Goal: Register for event/course: Sign up to attend an event or enroll in a course

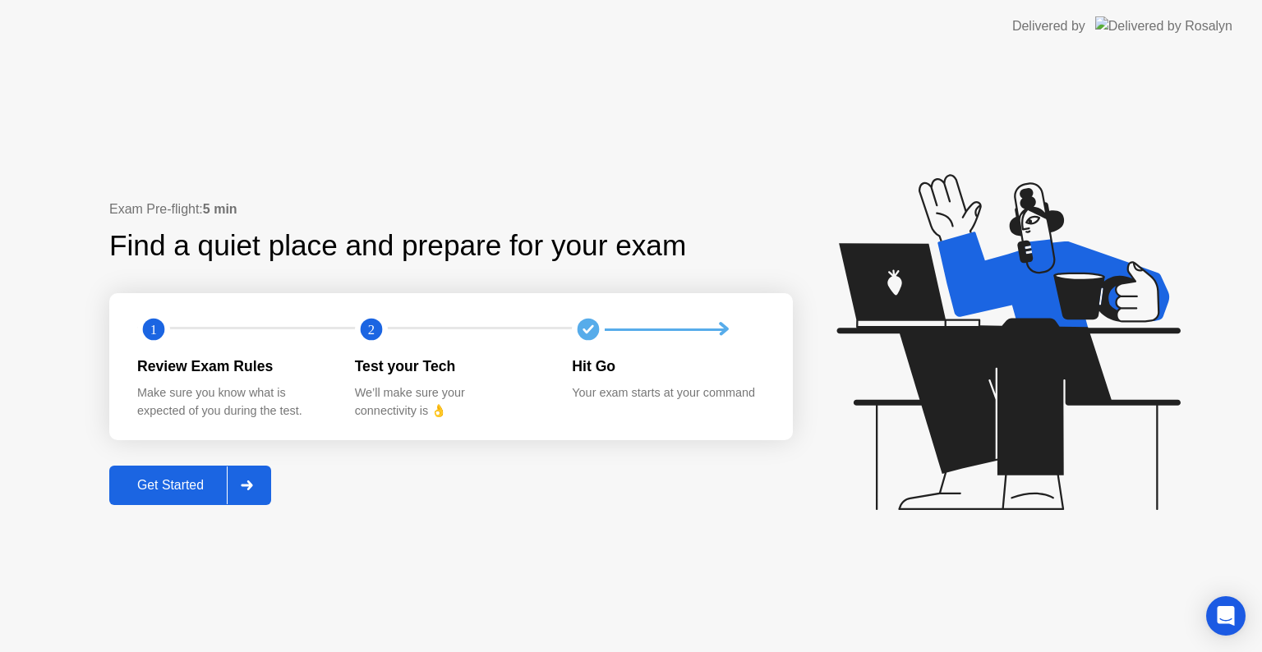
click at [153, 478] on div "Get Started" at bounding box center [170, 485] width 113 height 15
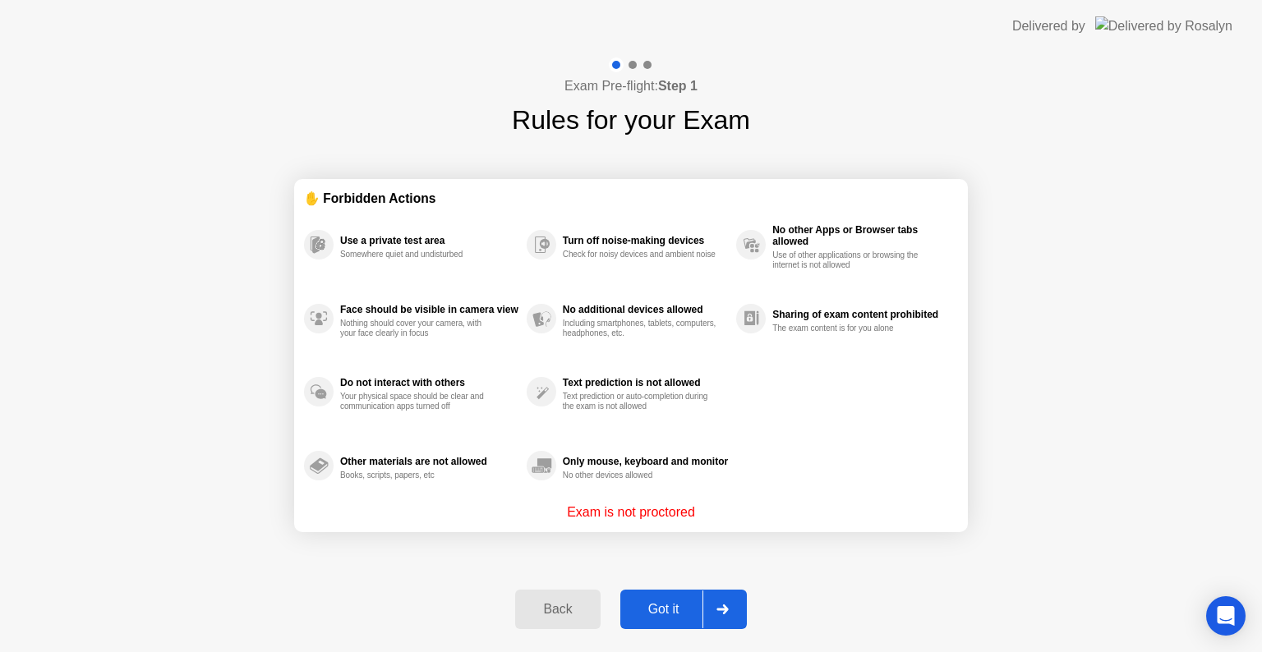
click at [664, 602] on div "Got it" at bounding box center [663, 609] width 77 height 15
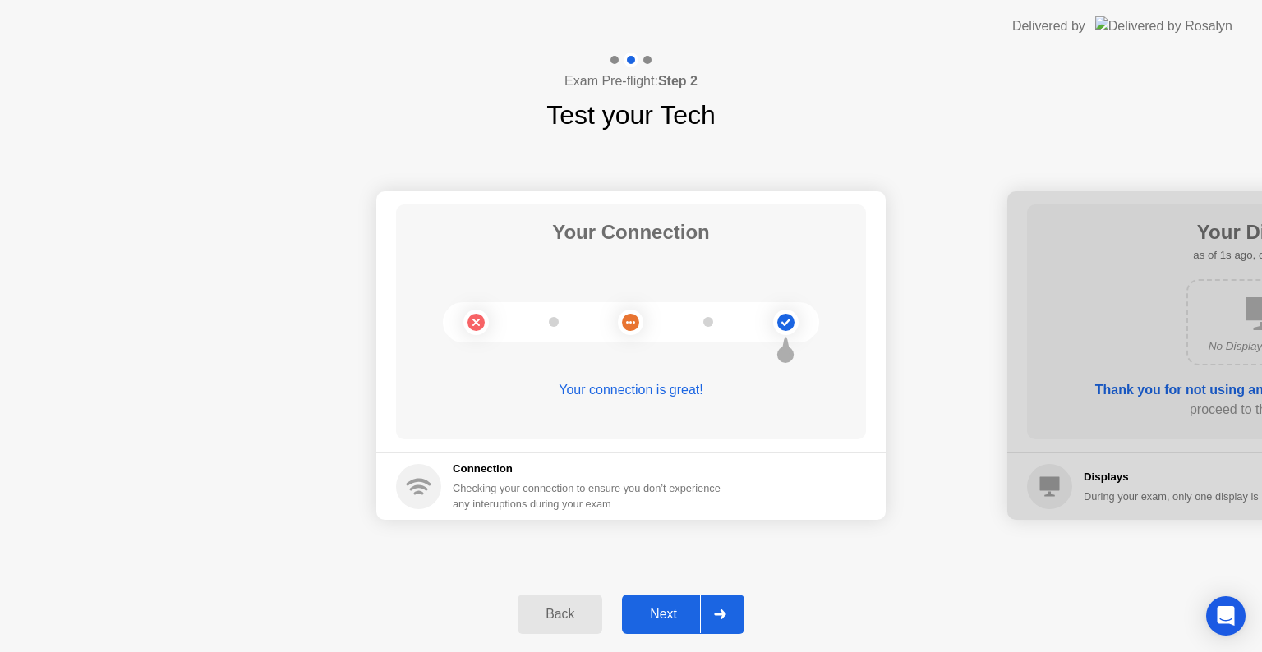
click at [664, 610] on div "Next" at bounding box center [663, 614] width 73 height 15
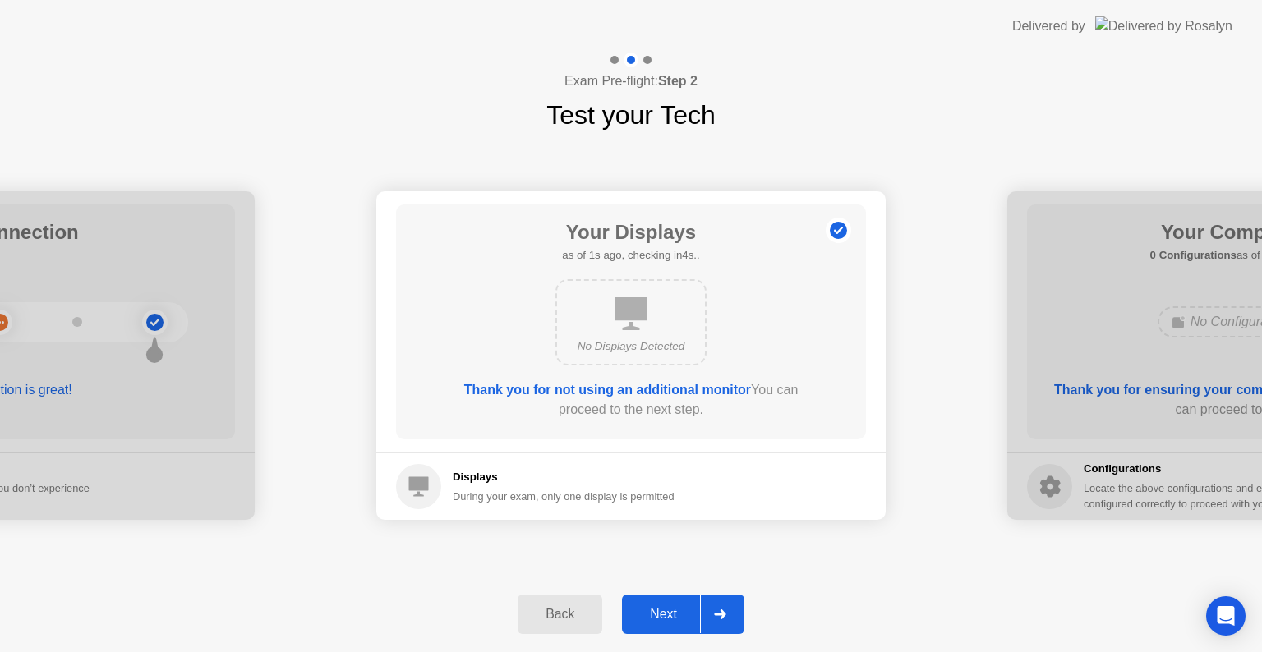
click at [664, 610] on div "Next" at bounding box center [663, 614] width 73 height 15
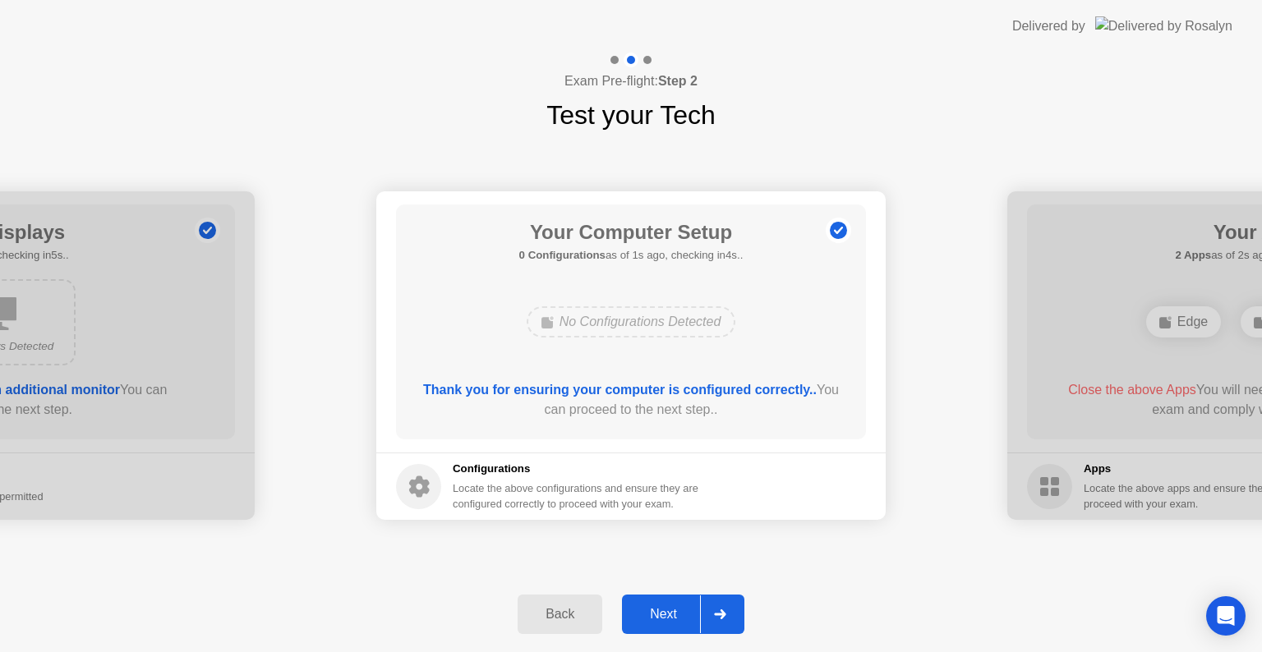
click at [664, 610] on div "Next" at bounding box center [663, 614] width 73 height 15
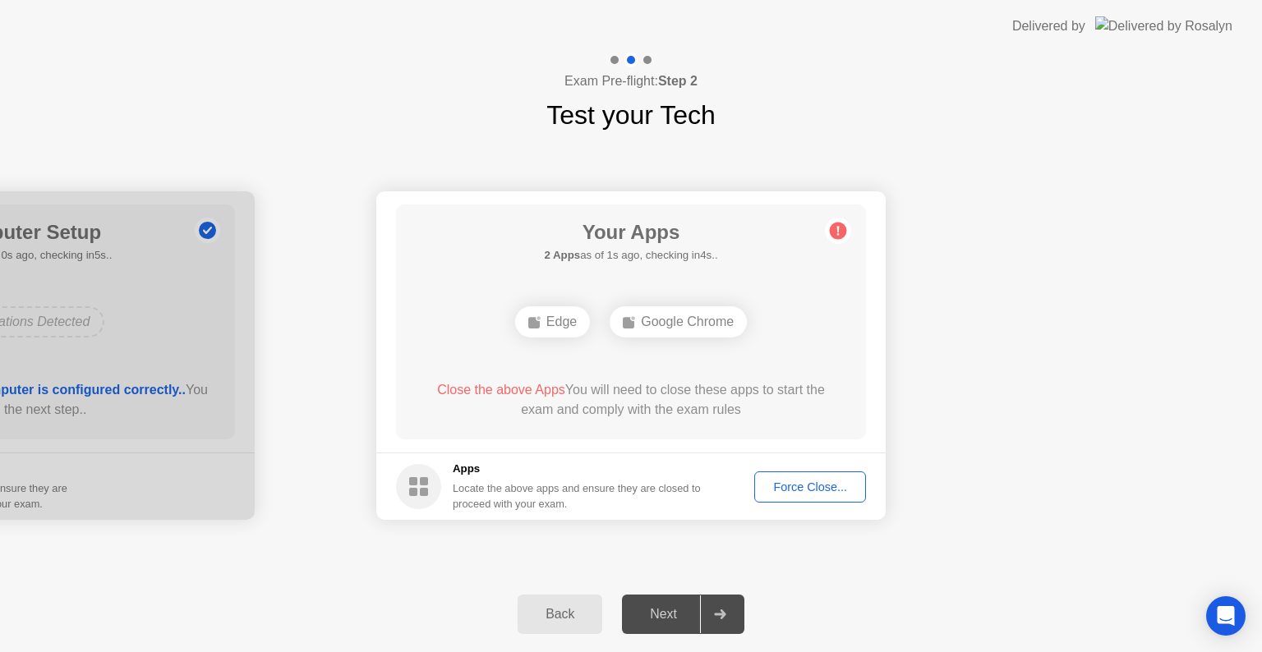
click at [813, 500] on button "Force Close..." at bounding box center [810, 487] width 112 height 31
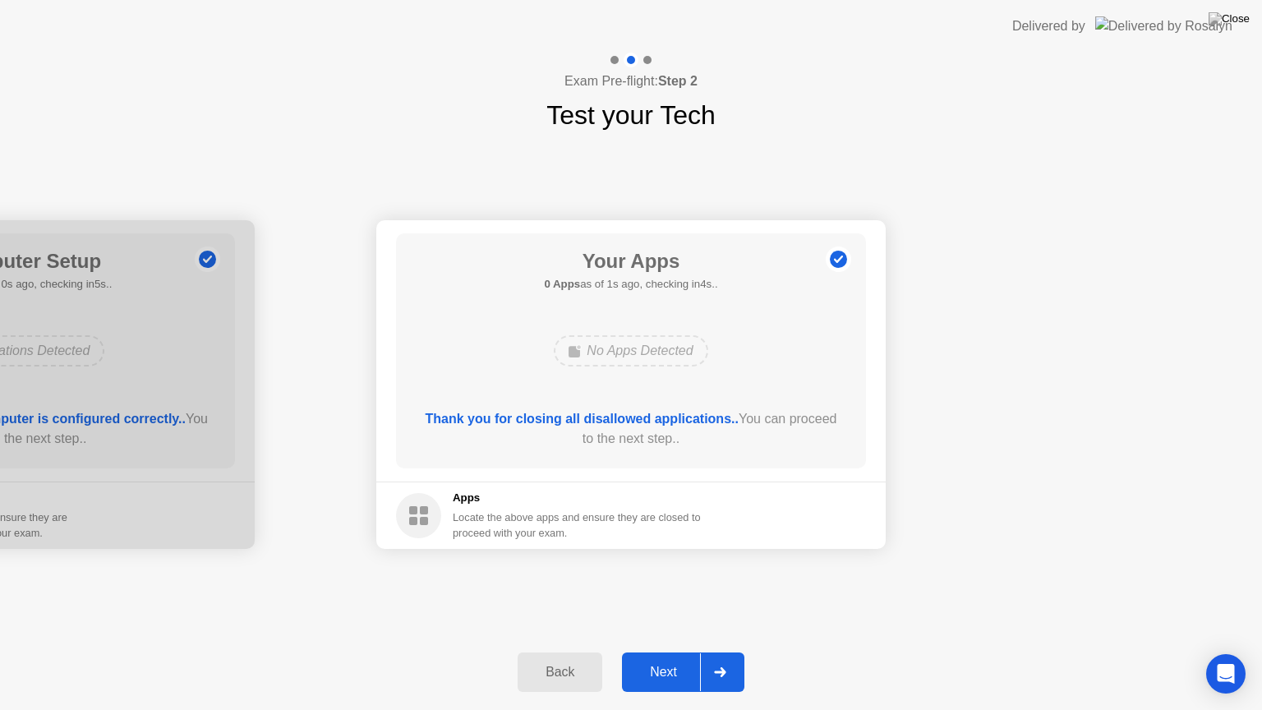
click at [651, 652] on div "Next" at bounding box center [663, 672] width 73 height 15
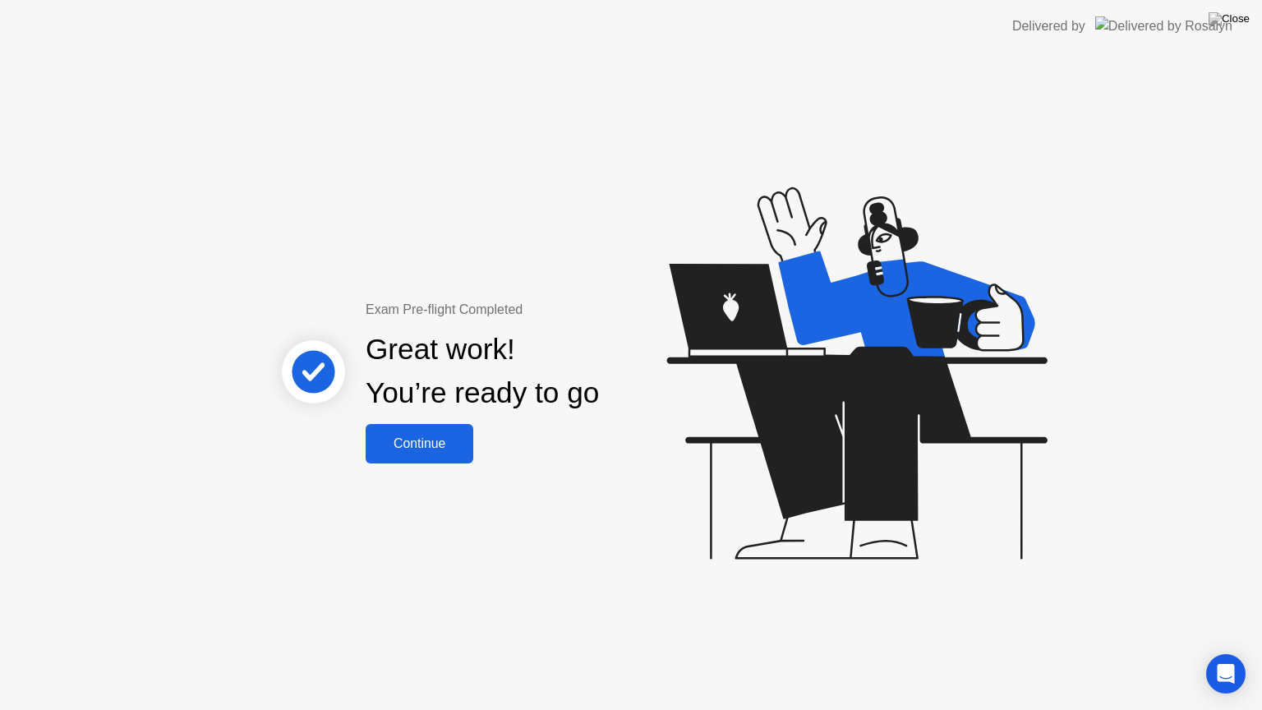
click at [403, 440] on div "Continue" at bounding box center [420, 443] width 98 height 15
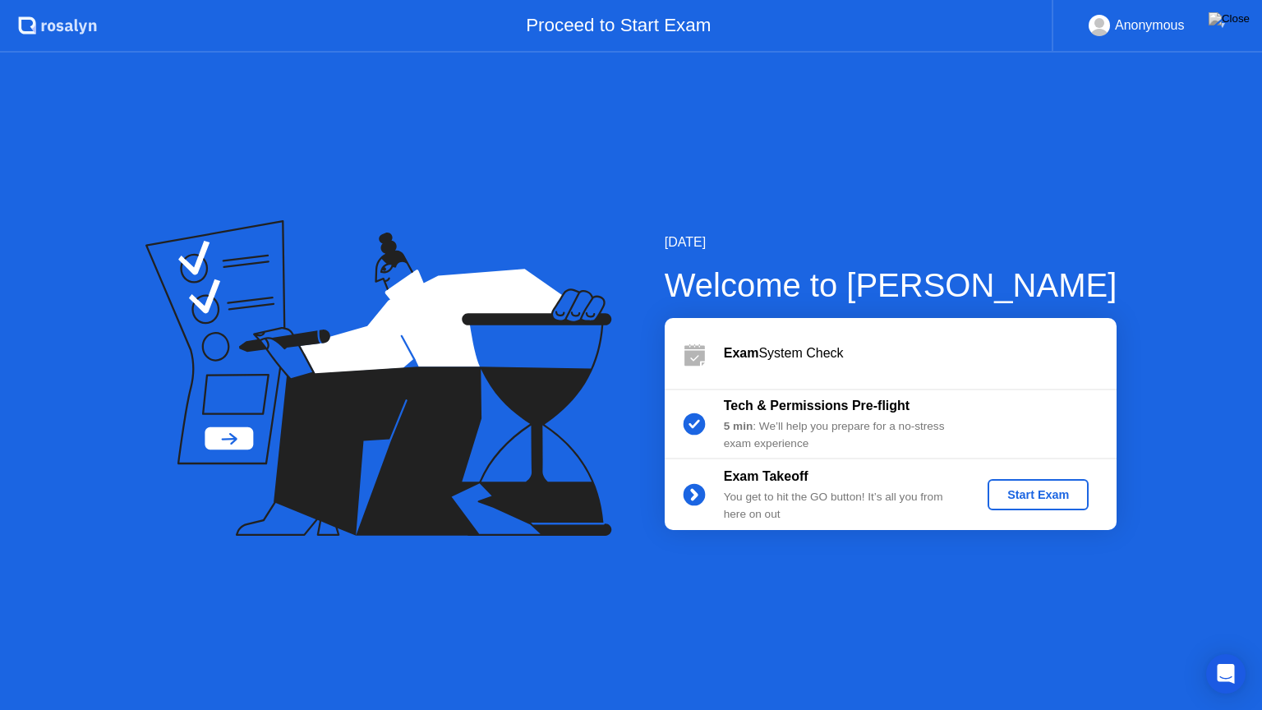
click at [1032, 496] on div "Start Exam" at bounding box center [1038, 494] width 88 height 13
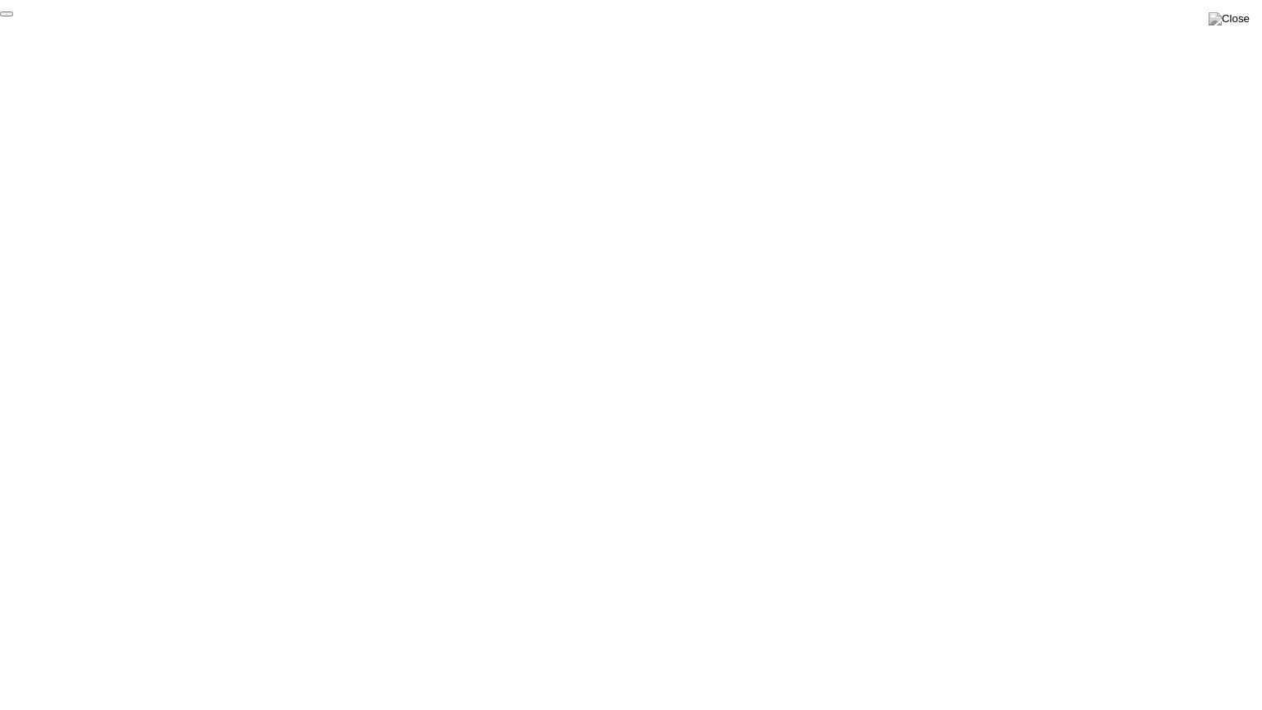
click div "End Proctoring Session"
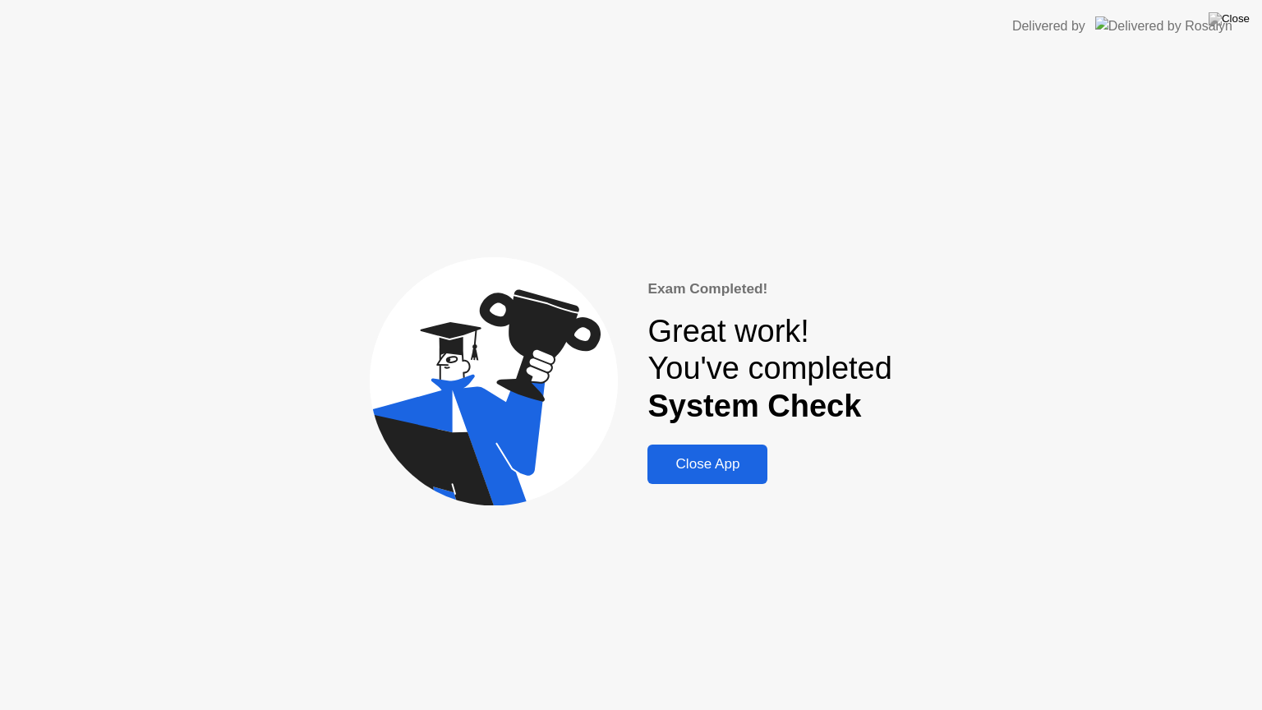
click at [718, 463] on div "Close App" at bounding box center [707, 464] width 110 height 16
